Goal: Task Accomplishment & Management: Manage account settings

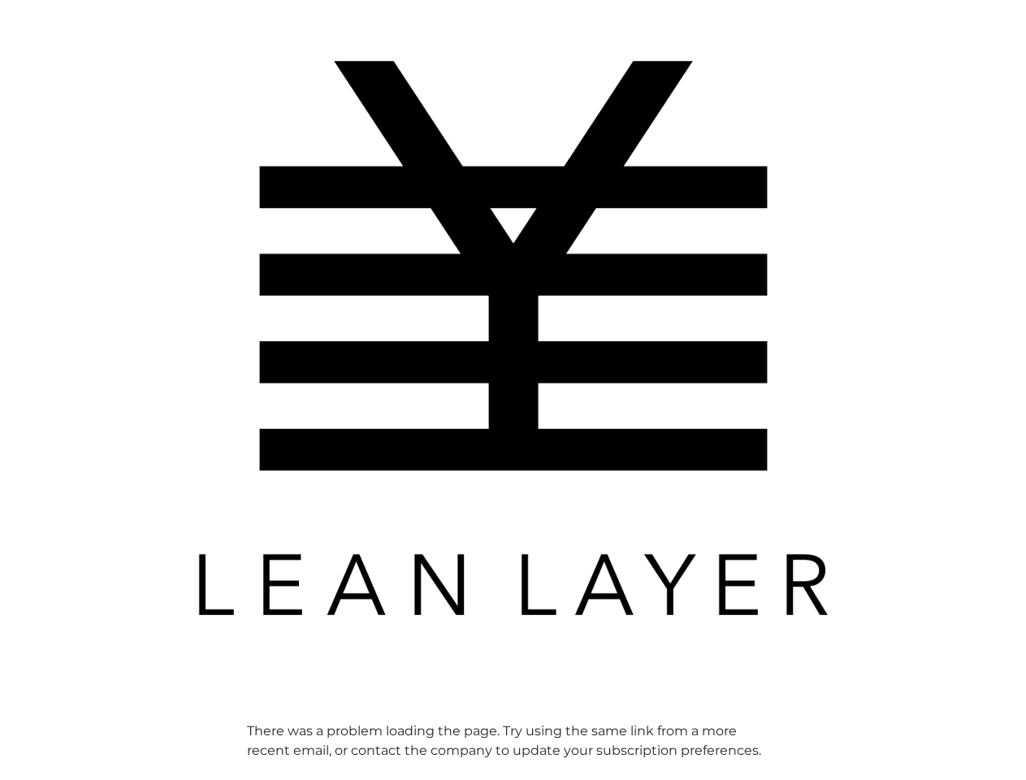
click at [512, 390] on img at bounding box center [513, 338] width 650 height 650
